Goal: Task Accomplishment & Management: Use online tool/utility

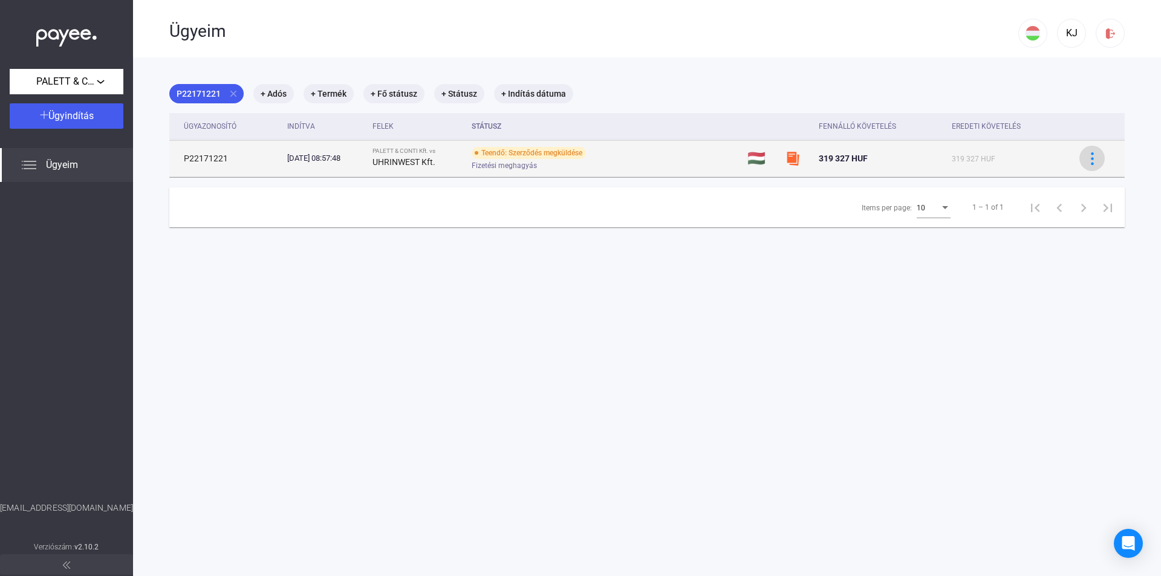
click at [1086, 160] on img at bounding box center [1092, 158] width 13 height 13
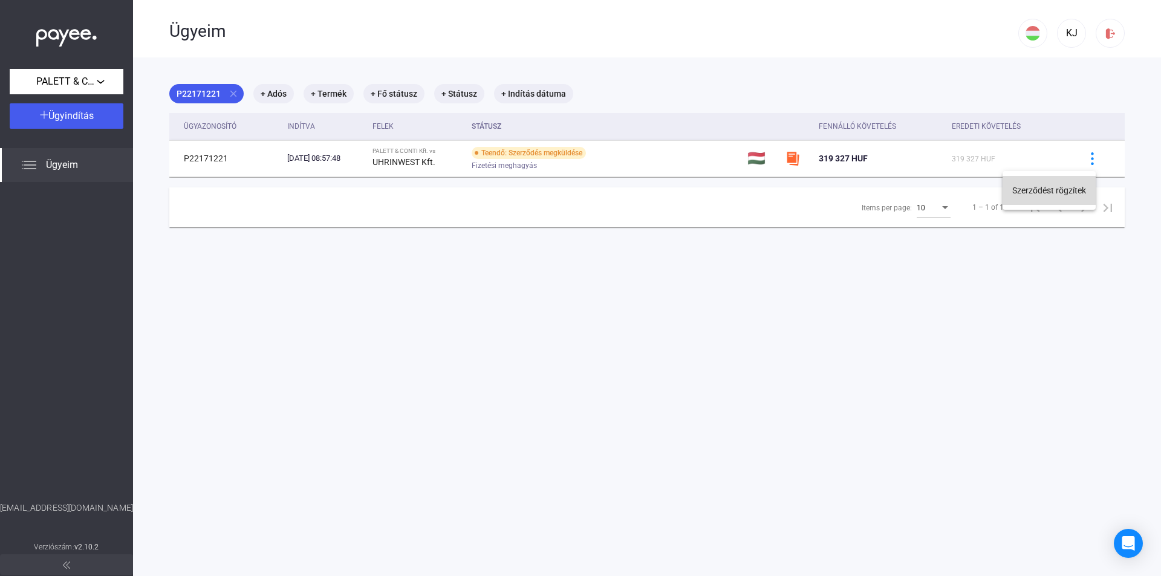
click at [1045, 189] on button "Szerződést rögzítek" at bounding box center [1048, 190] width 93 height 29
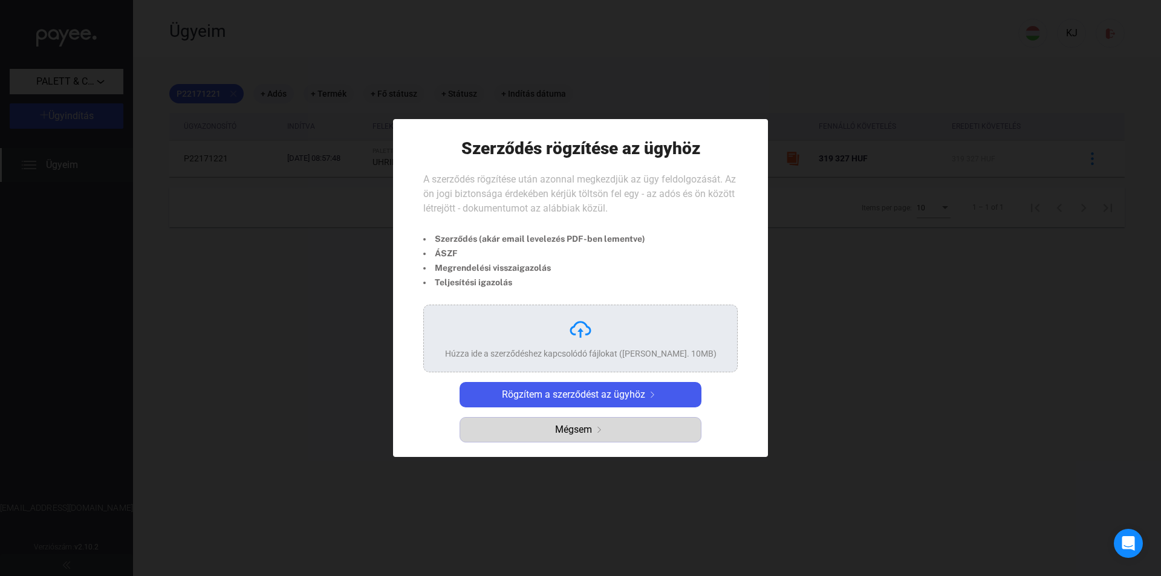
click at [579, 433] on span "Mégsem" at bounding box center [573, 430] width 37 height 15
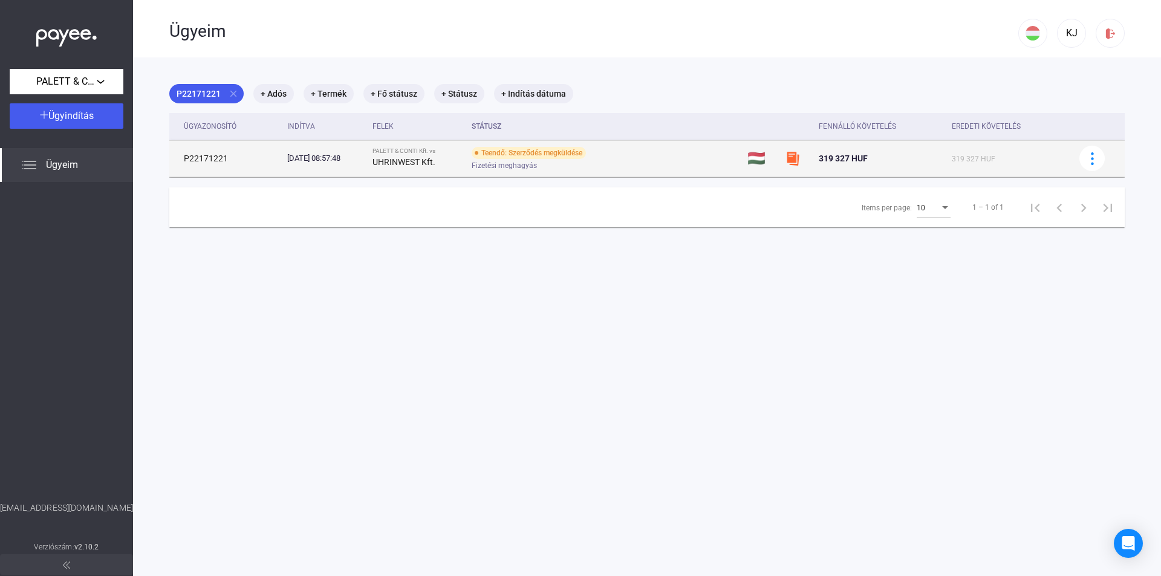
click at [843, 158] on span "319 327 HUF" at bounding box center [843, 159] width 49 height 10
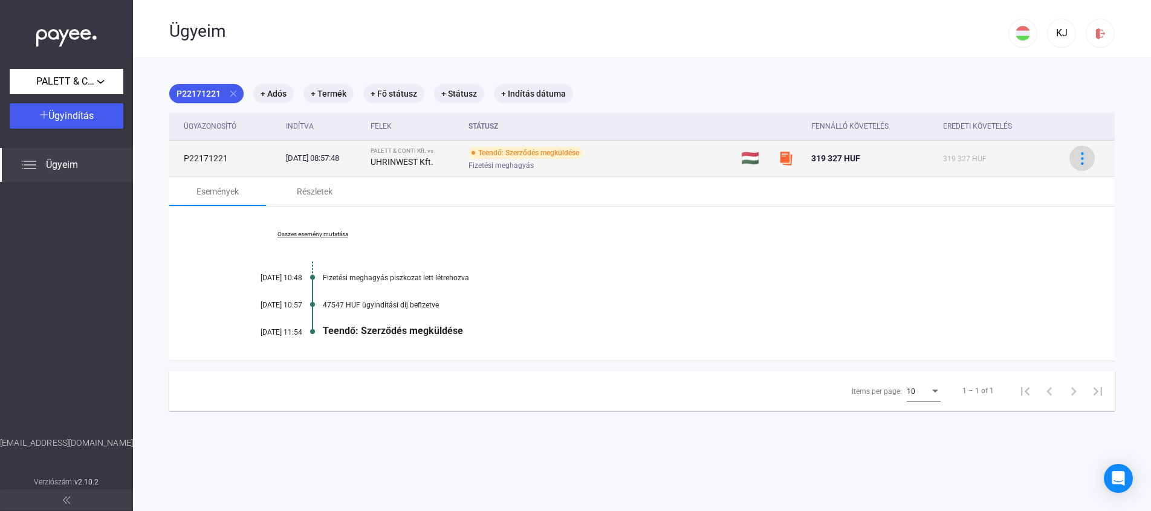
click at [1076, 163] on img at bounding box center [1082, 158] width 13 height 13
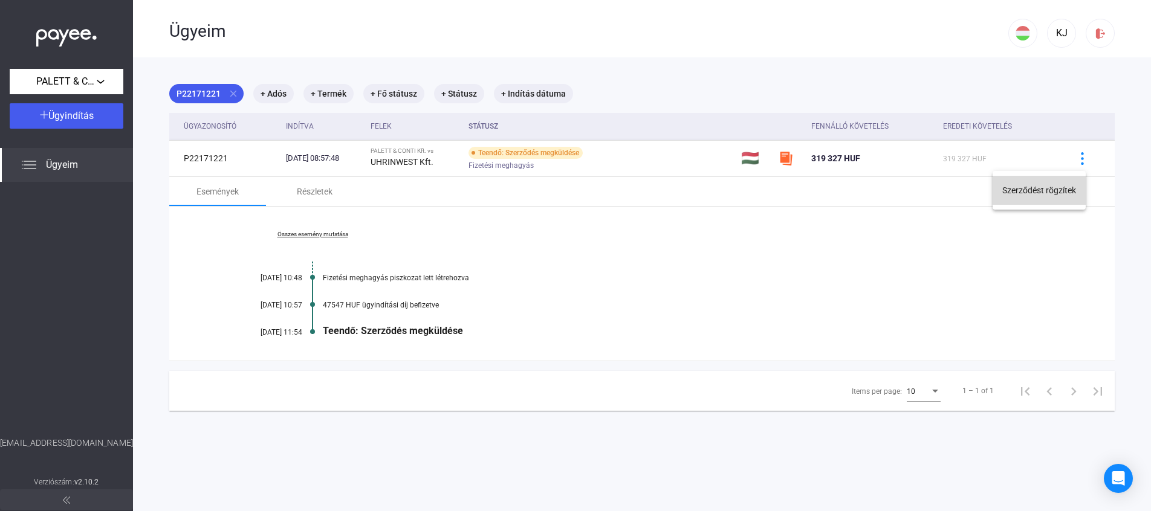
click at [1040, 190] on button "Szerződést rögzítek" at bounding box center [1039, 190] width 93 height 29
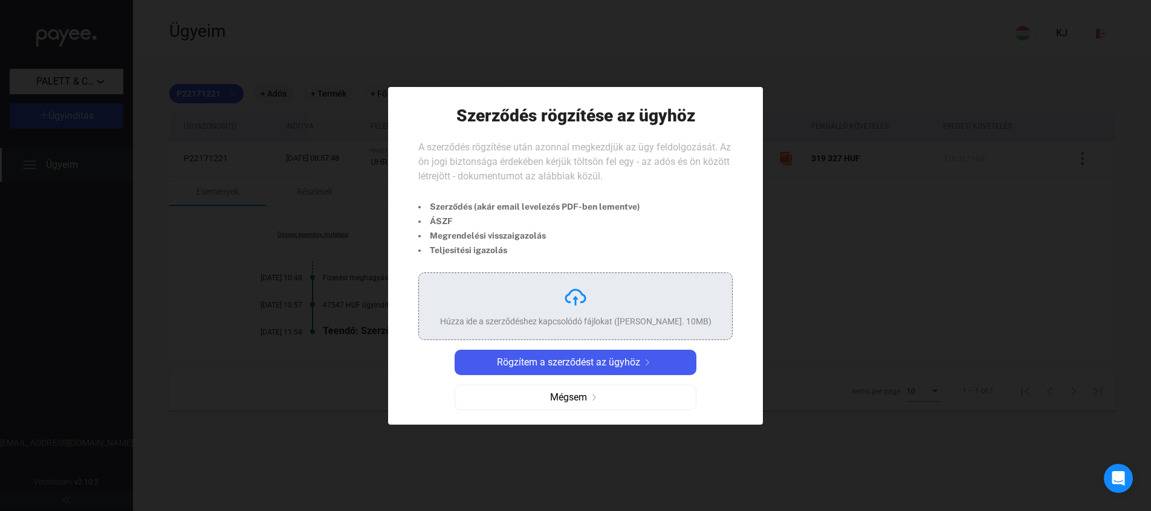
click at [553, 312] on div "Húzza ide a szerződéshez kapcsolódó fájlokat ([PERSON_NAME]. 10MB)" at bounding box center [575, 306] width 271 height 42
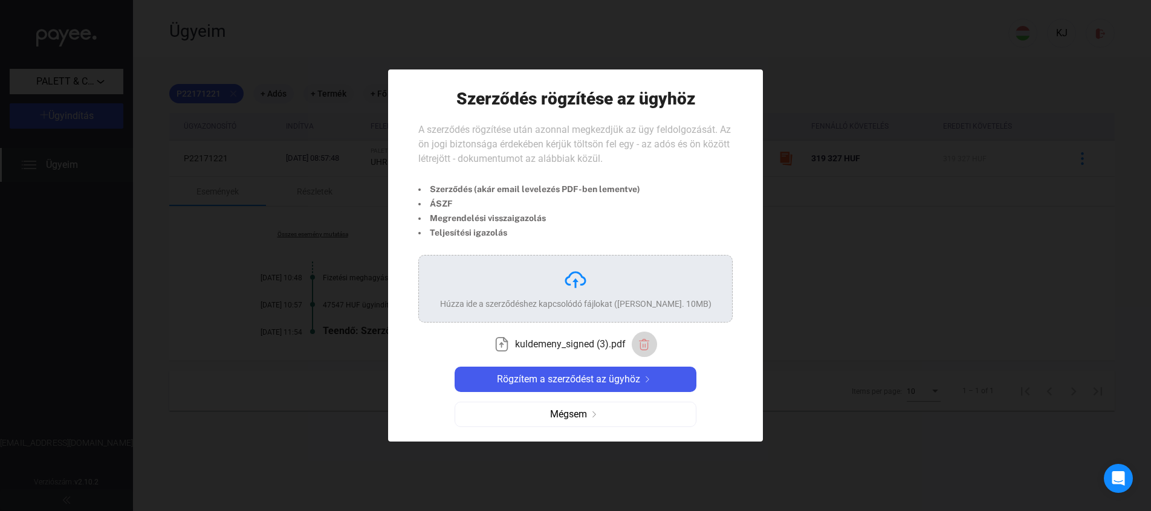
click at [642, 343] on img "button" at bounding box center [644, 345] width 13 height 13
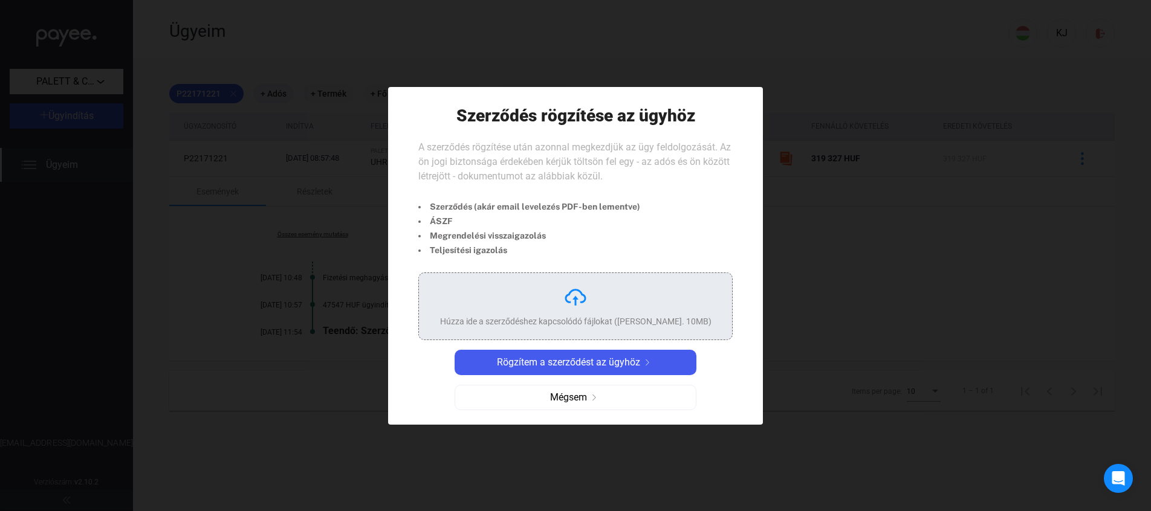
click at [592, 319] on div "Húzza ide a szerződéshez kapcsolódó fájlokat ([PERSON_NAME]. 10MB)" at bounding box center [575, 322] width 271 height 12
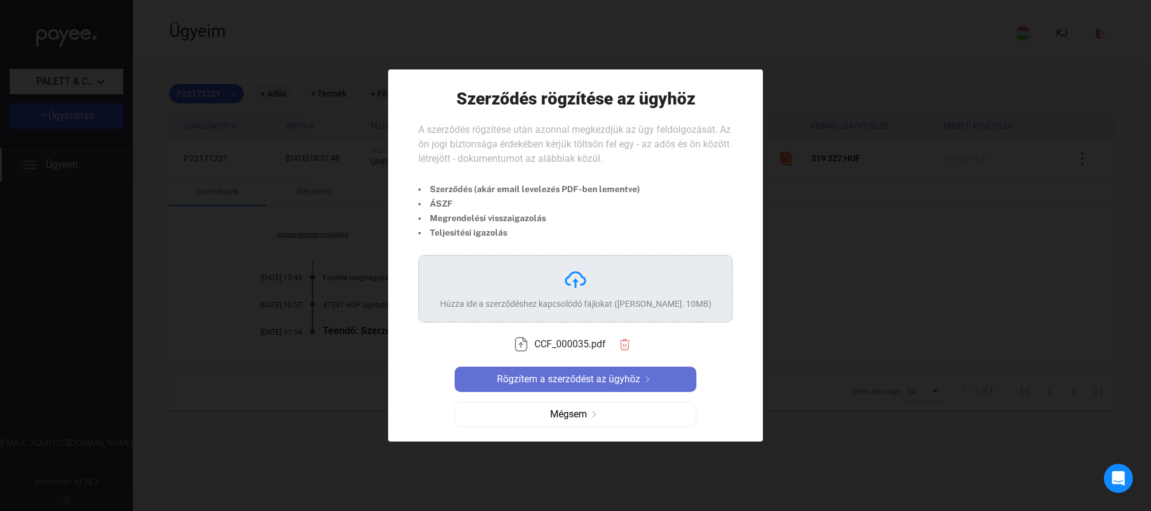
click at [554, 381] on span "Rögzítem a szerződést az ügyhöz" at bounding box center [568, 379] width 143 height 15
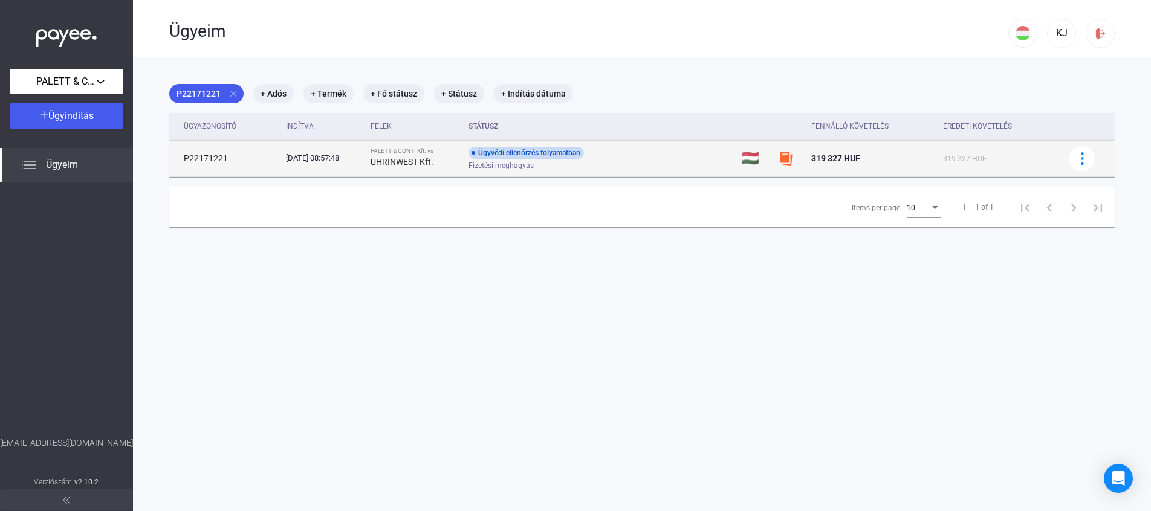
click at [431, 151] on div "PALETT & CONTI Kft. vs" at bounding box center [415, 151] width 88 height 7
